Goal: Use online tool/utility

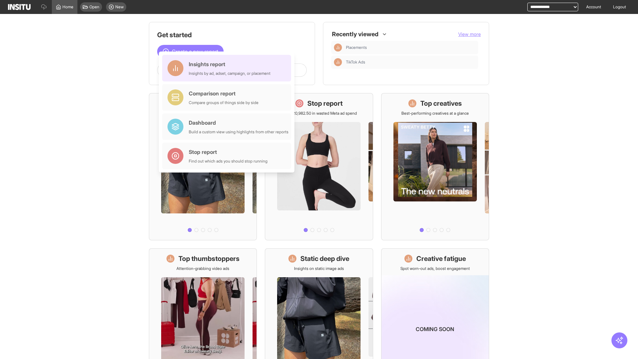
click at [228, 68] on div "Insights report Insights by ad, adset, campaign, or placement" at bounding box center [230, 68] width 82 height 16
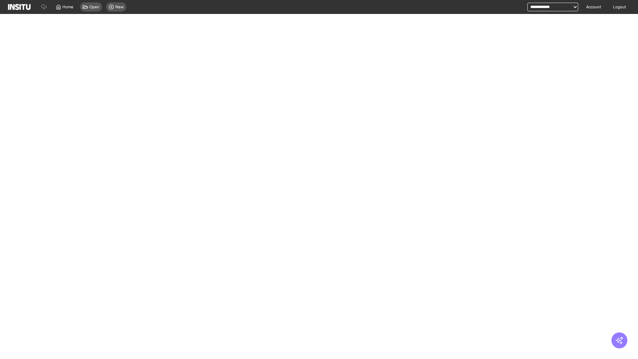
select select "**"
